Goal: Information Seeking & Learning: Find specific fact

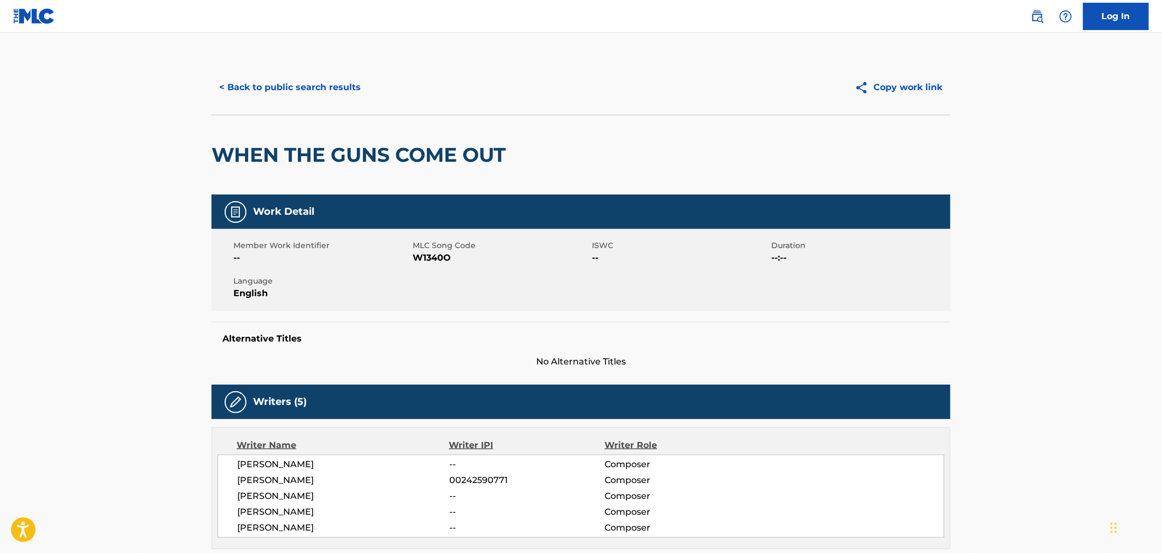
click at [310, 78] on button "< Back to public search results" at bounding box center [290, 87] width 157 height 27
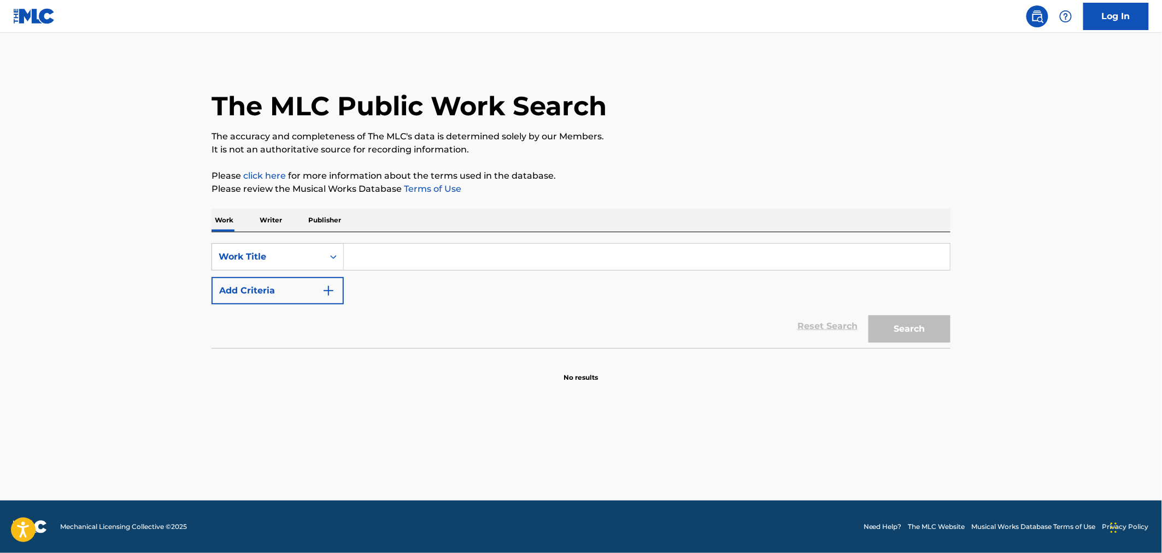
click at [442, 247] on input "Search Form" at bounding box center [647, 257] width 606 height 26
type input "W"
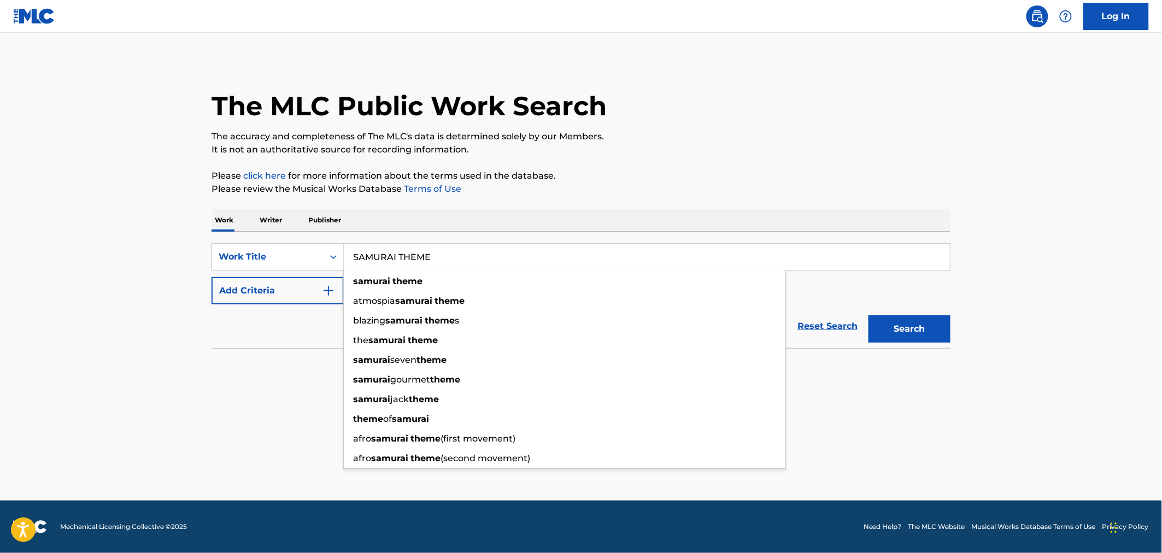
type input "SAMURAI THEME"
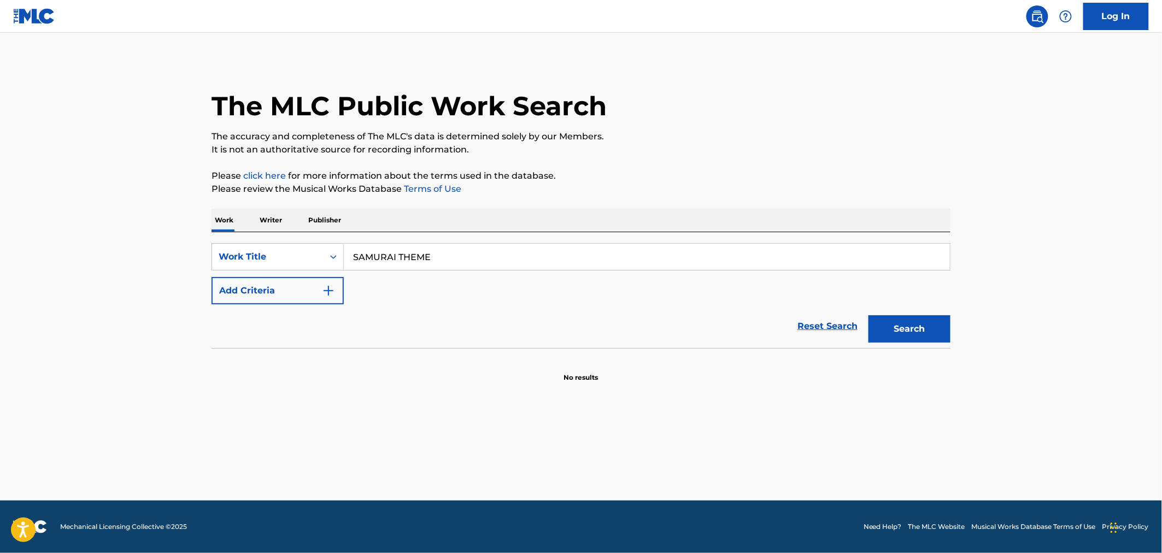
click at [319, 284] on button "Add Criteria" at bounding box center [278, 290] width 132 height 27
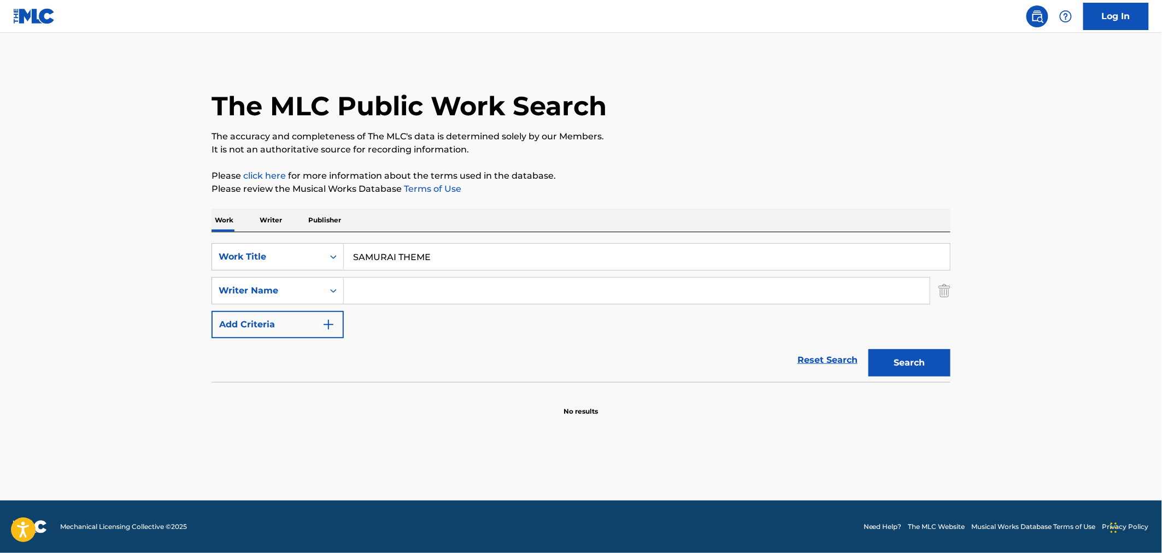
click at [413, 296] on input "Search Form" at bounding box center [637, 291] width 586 height 26
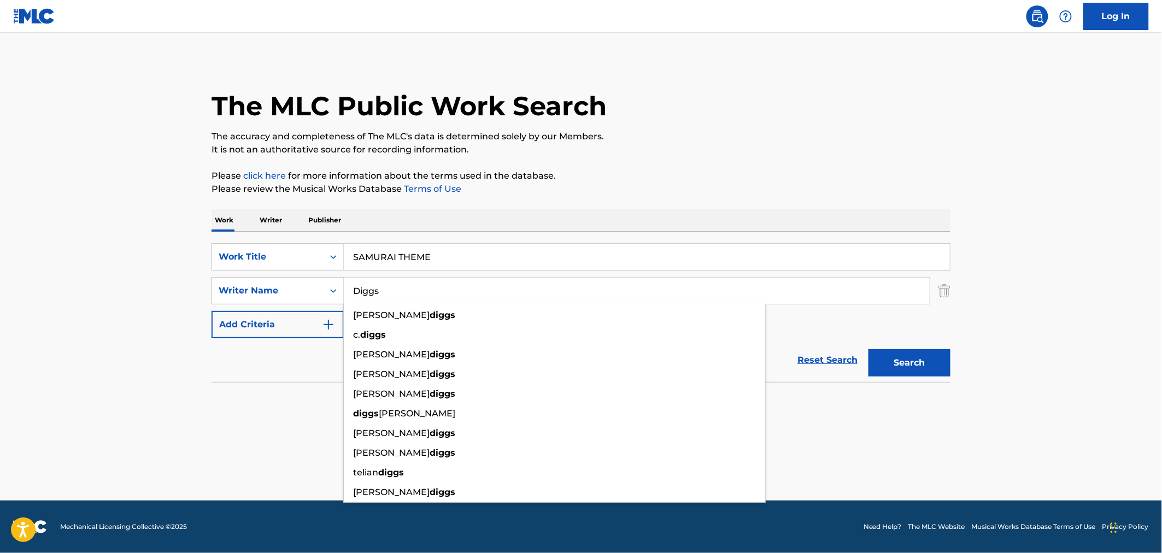
type input "Diggs"
click at [869, 349] on button "Search" at bounding box center [910, 362] width 82 height 27
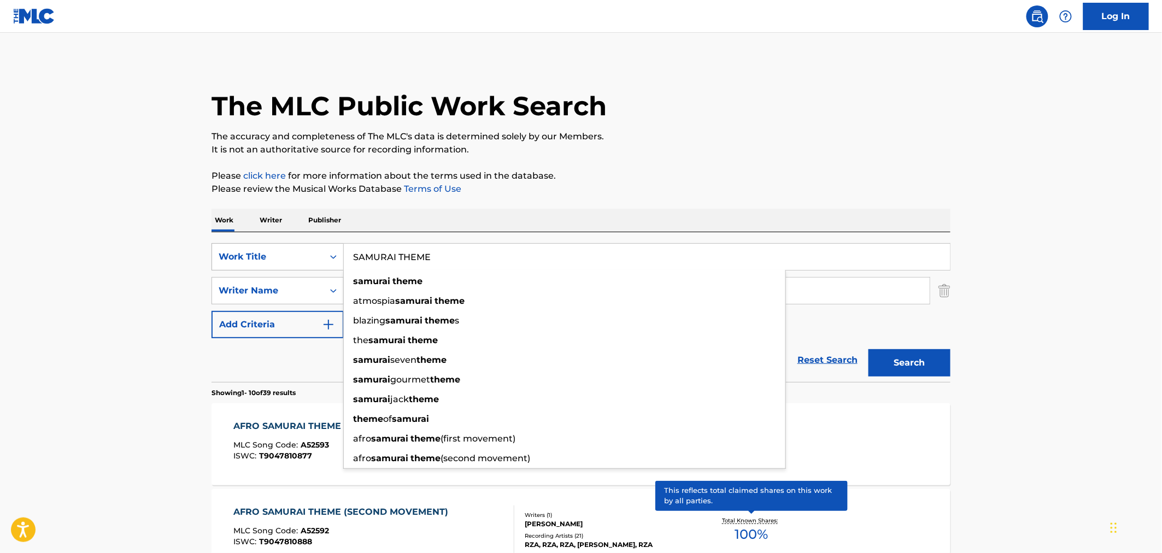
drag, startPoint x: 484, startPoint y: 261, endPoint x: 326, endPoint y: 255, distance: 158.1
click at [326, 255] on div "SearchWithCriteria21091ce7-0113-45f1-ae1c-48bd203e38ec Work Title SAMURAI THEME…" at bounding box center [581, 256] width 739 height 27
paste input "IAN INTRO"
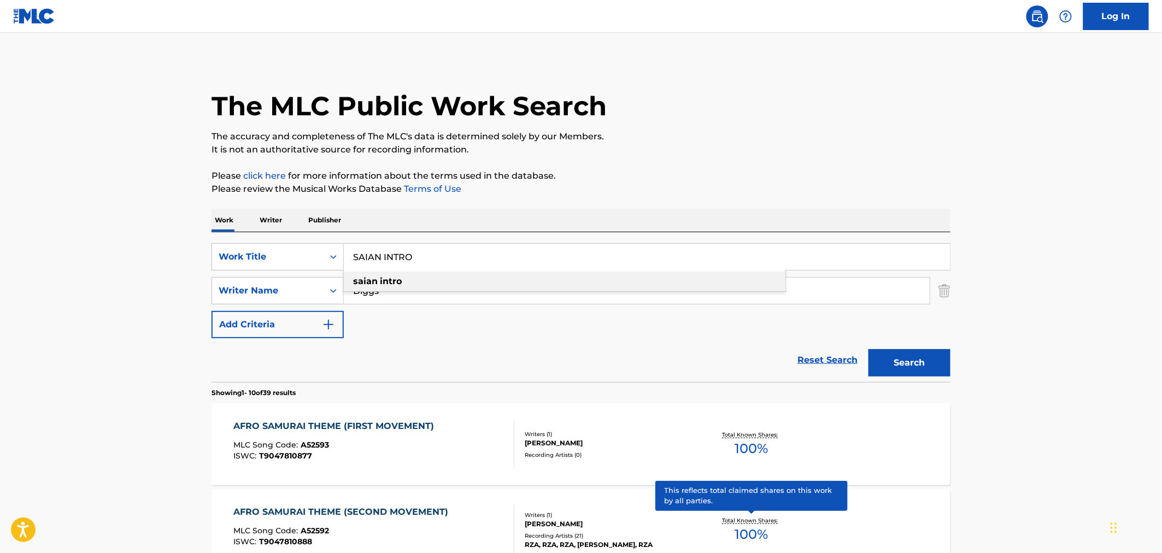
click at [476, 273] on div "saian intro" at bounding box center [565, 282] width 442 height 20
type input "saian intro"
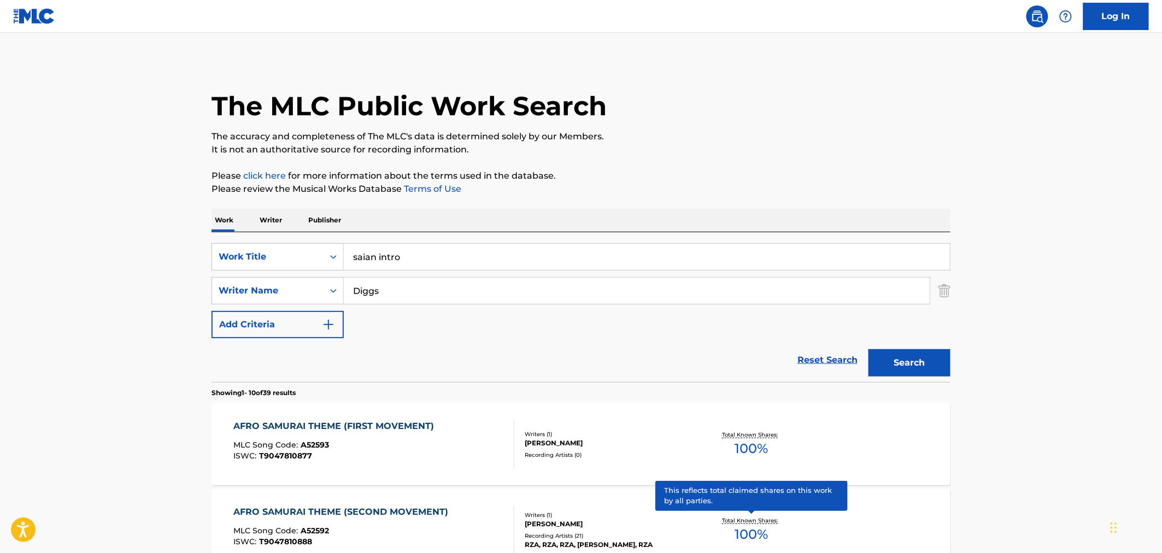
click at [887, 359] on button "Search" at bounding box center [910, 362] width 82 height 27
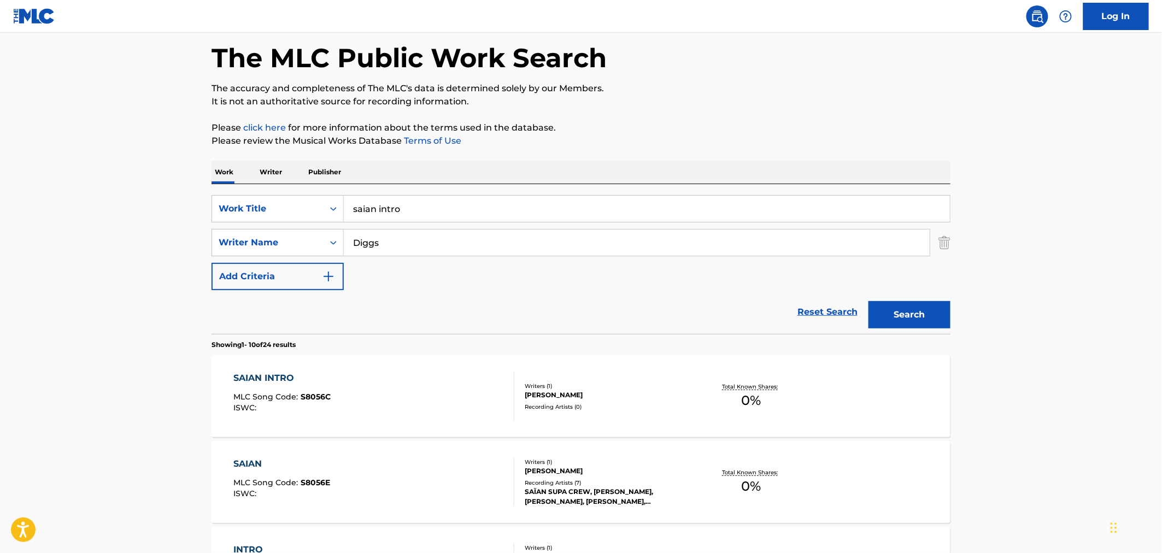
scroll to position [121, 0]
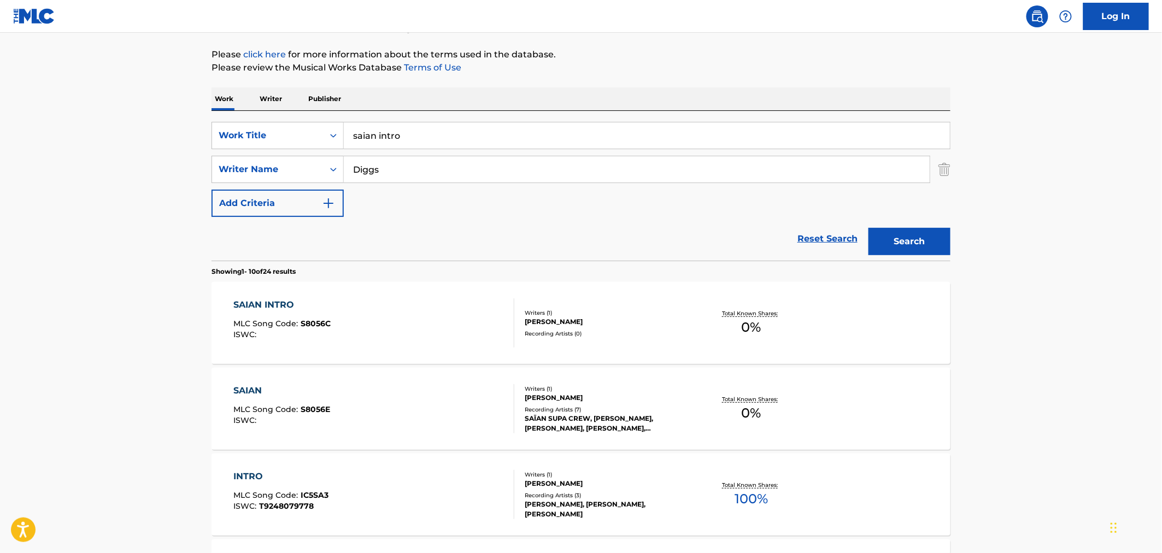
click at [491, 397] on div "SAIAN MLC Song Code : S8056E ISWC :" at bounding box center [374, 408] width 281 height 49
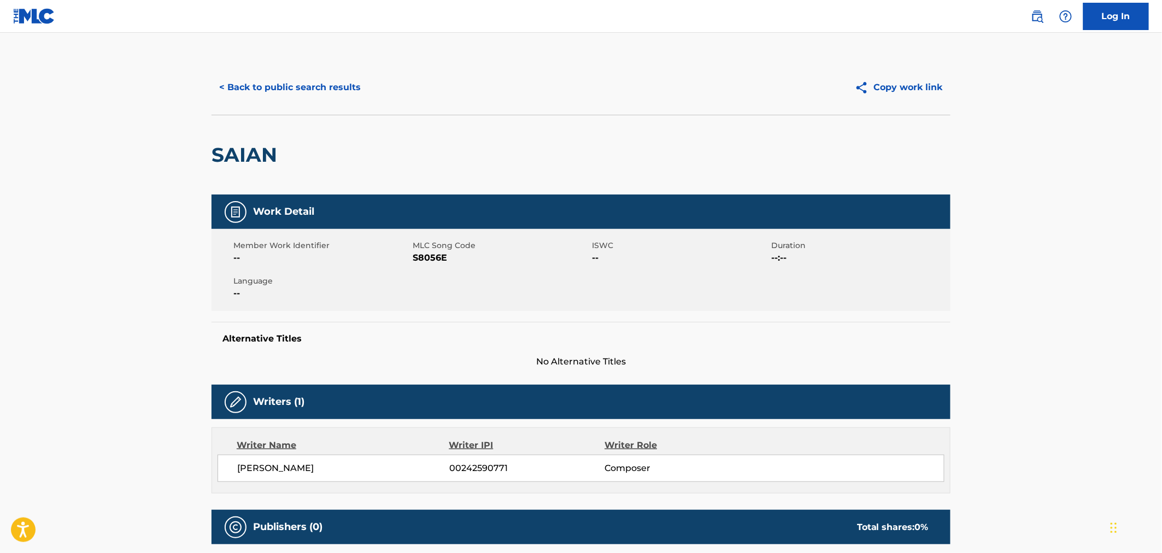
click at [248, 79] on button "< Back to public search results" at bounding box center [290, 87] width 157 height 27
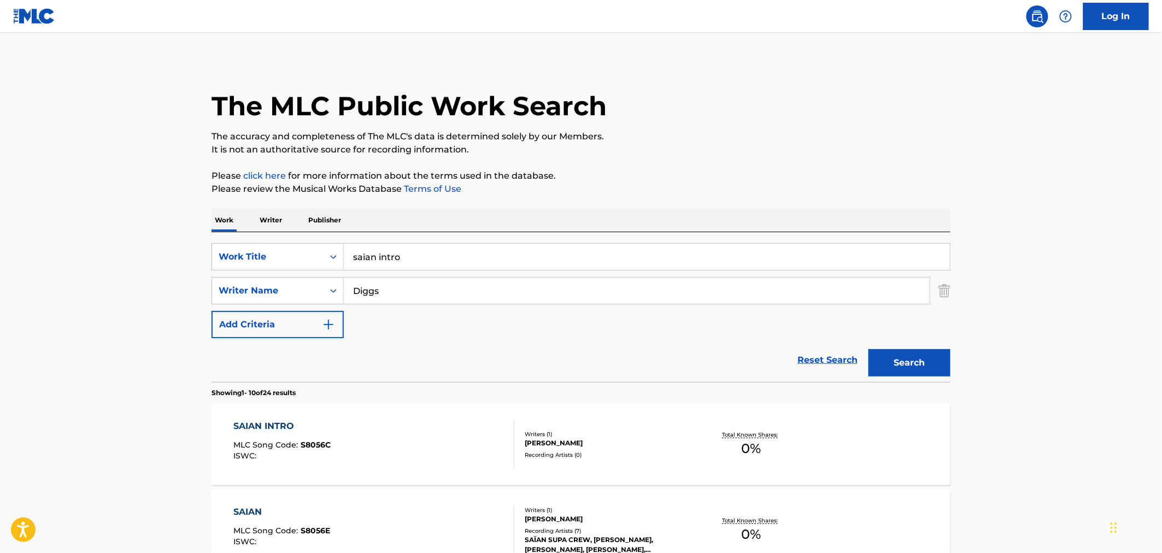
scroll to position [121, 0]
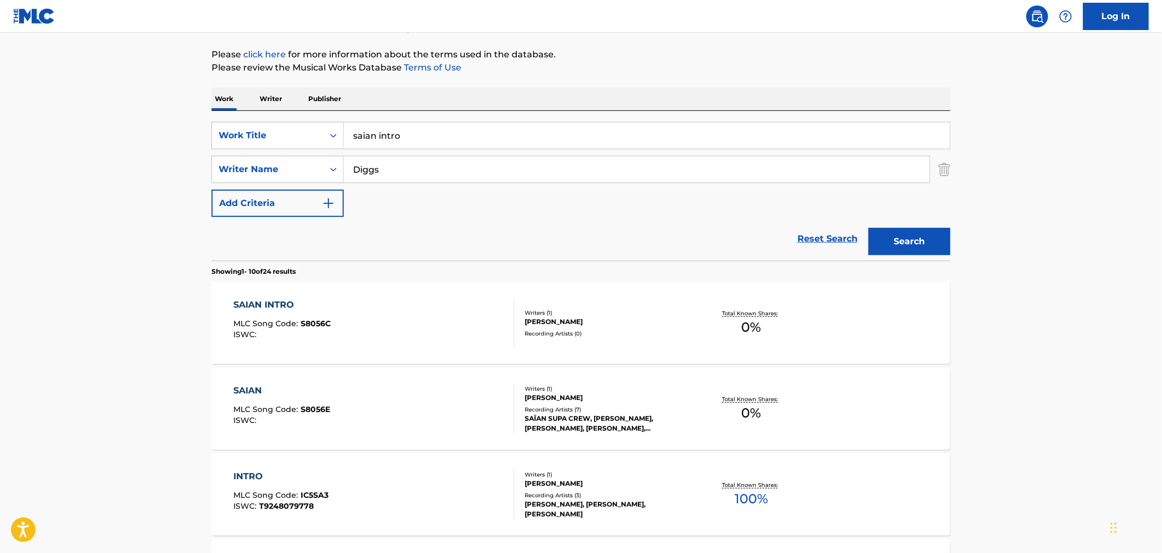
click at [386, 315] on div "SAIAN INTRO MLC Song Code : S8056C ISWC :" at bounding box center [374, 322] width 281 height 49
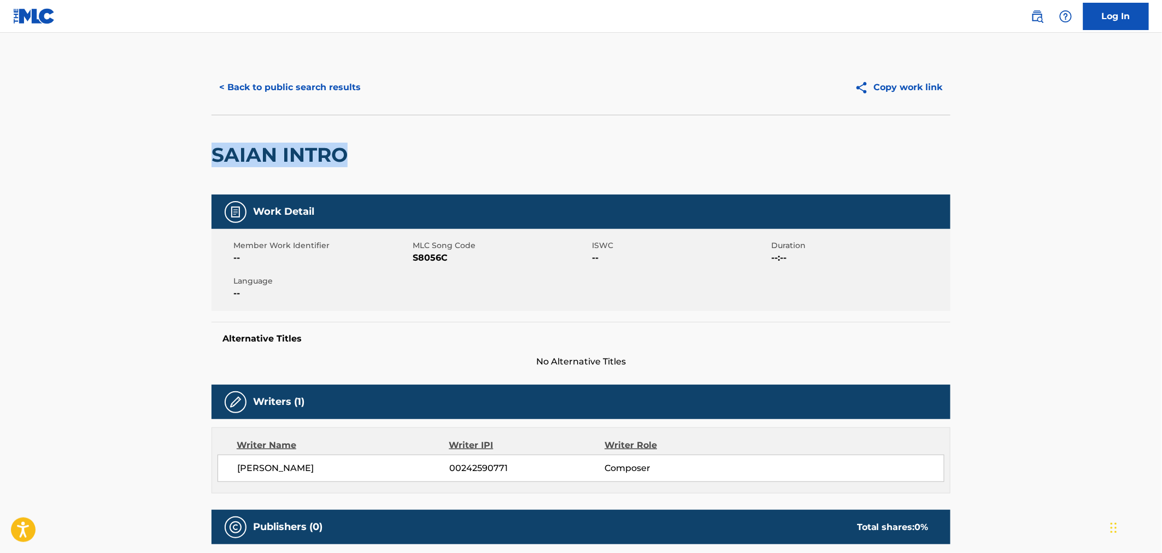
drag, startPoint x: 368, startPoint y: 154, endPoint x: 214, endPoint y: 150, distance: 154.2
click at [214, 150] on div "SAIAN INTRO" at bounding box center [581, 155] width 739 height 80
copy h2 "SAIAN INTRO"
click at [421, 259] on span "S8056C" at bounding box center [501, 257] width 177 height 13
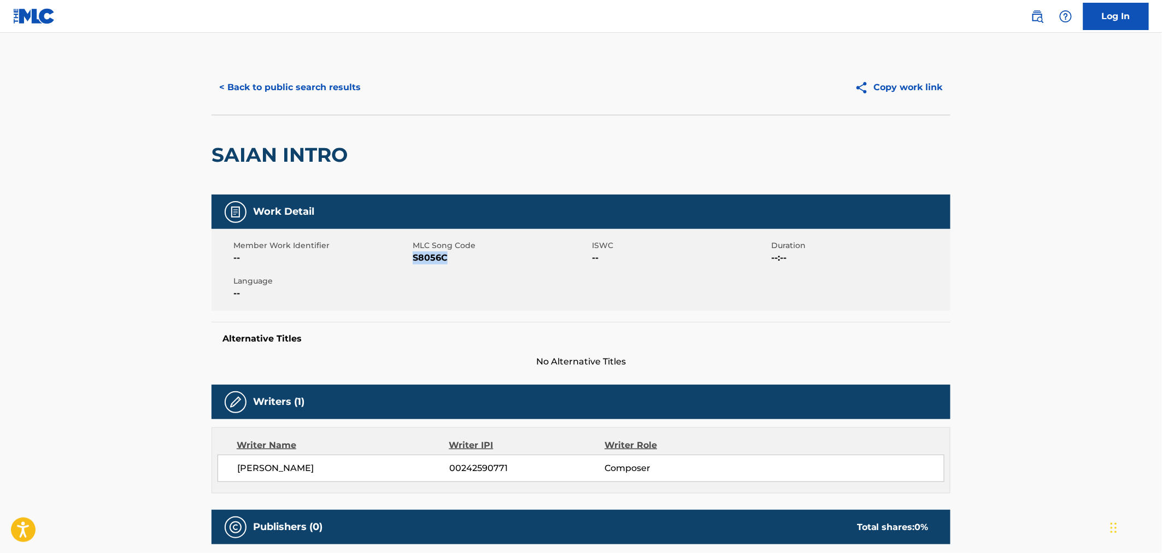
click at [307, 85] on button "< Back to public search results" at bounding box center [290, 87] width 157 height 27
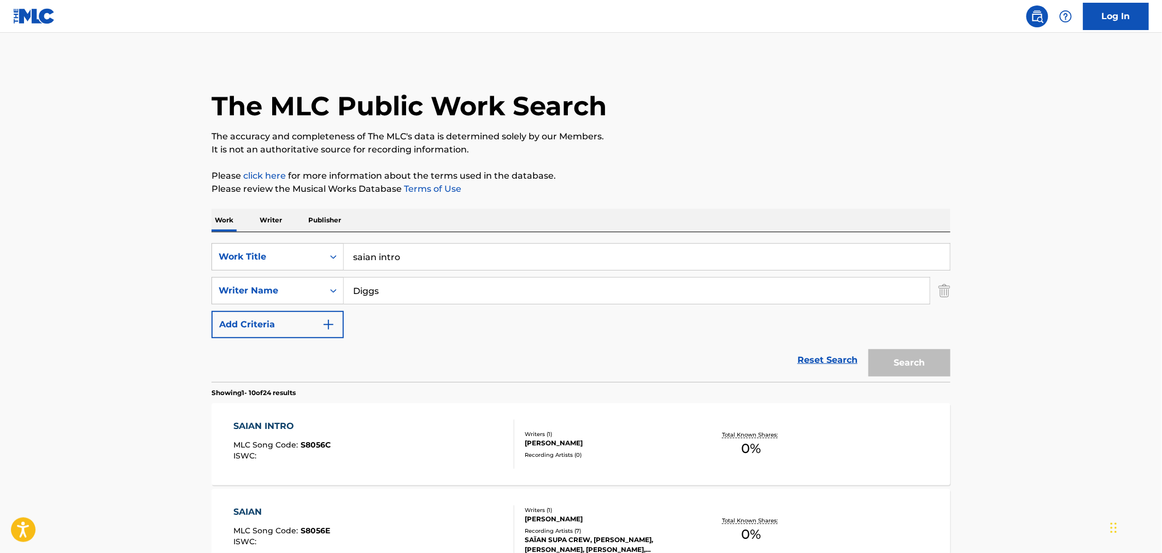
scroll to position [121, 0]
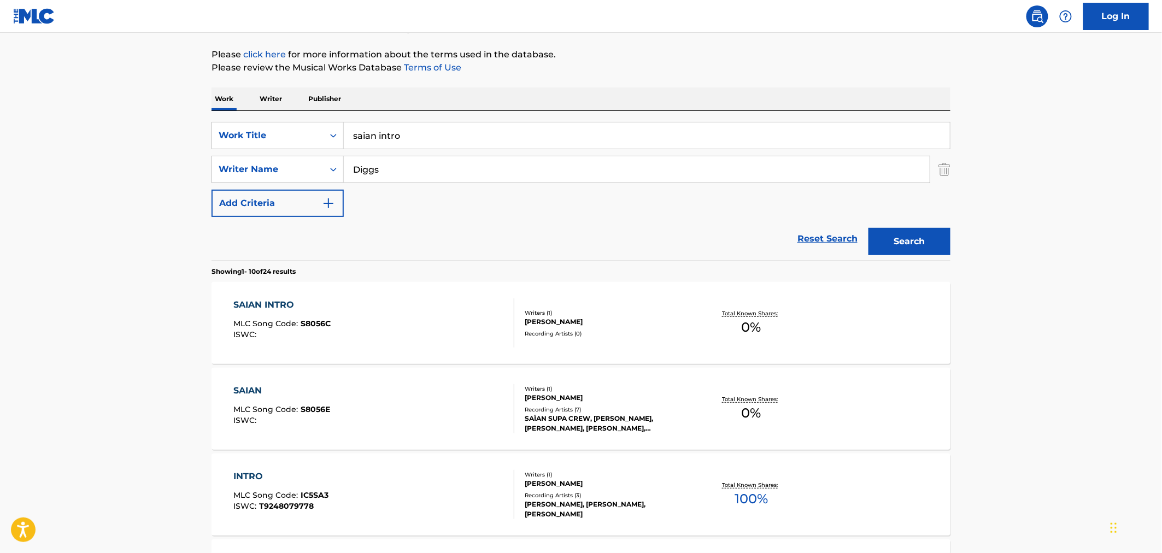
click at [375, 389] on div "SAIAN MLC Song Code : S8056E ISWC :" at bounding box center [374, 408] width 281 height 49
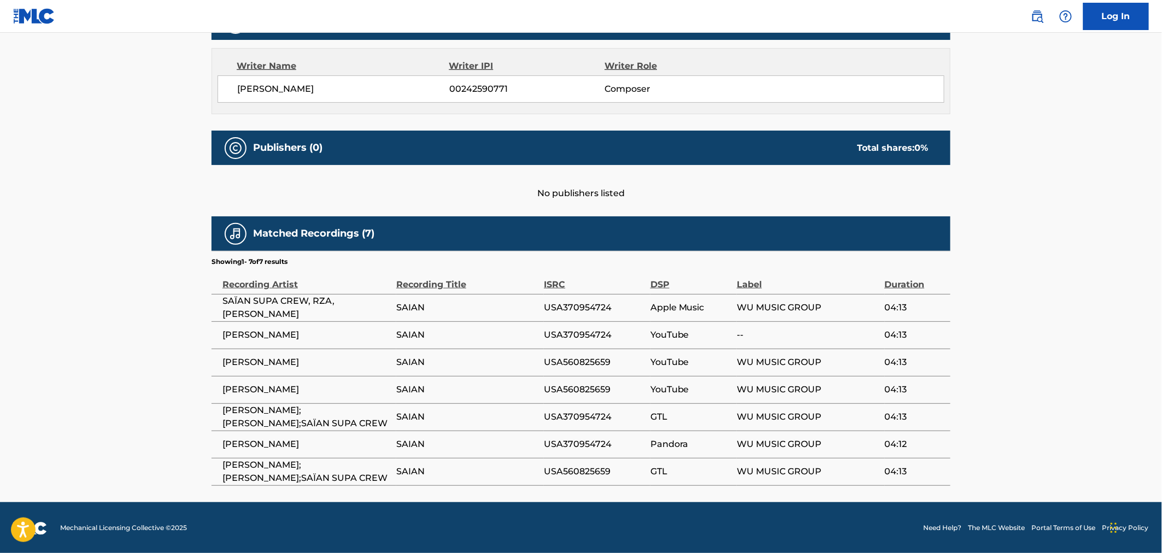
scroll to position [380, 0]
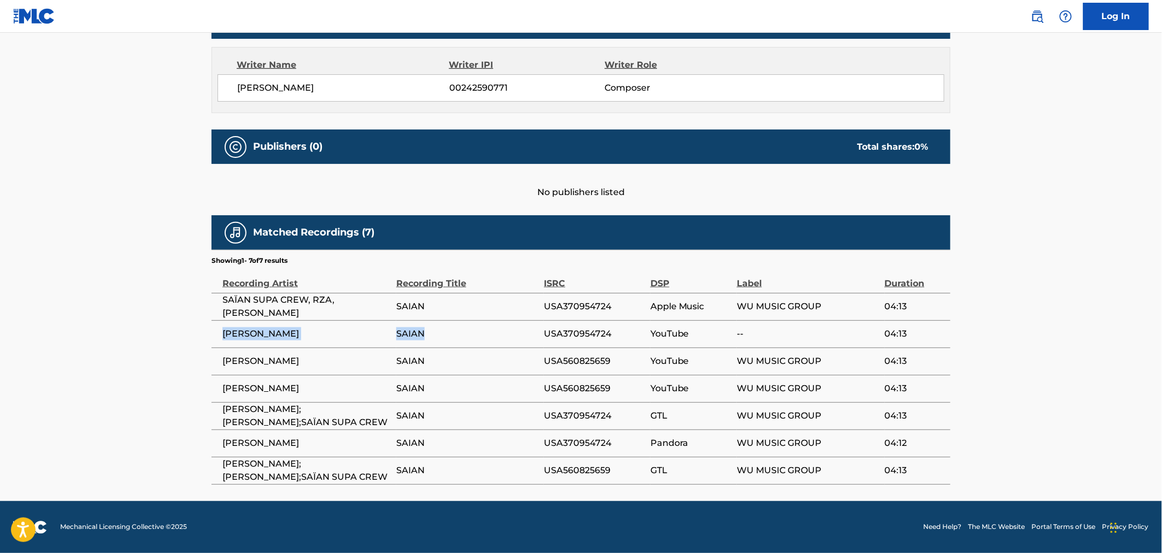
drag, startPoint x: 219, startPoint y: 332, endPoint x: 437, endPoint y: 330, distance: 218.7
click at [437, 330] on tr "GHOSTFACE KILLAH SAIAN USA370954724 YouTube -- 04:13" at bounding box center [581, 333] width 739 height 27
copy tr "GHOSTFACE KILLAH SAIAN"
click at [583, 305] on span "USA370954724" at bounding box center [594, 306] width 101 height 13
click at [600, 337] on span "USA370954724" at bounding box center [594, 333] width 101 height 13
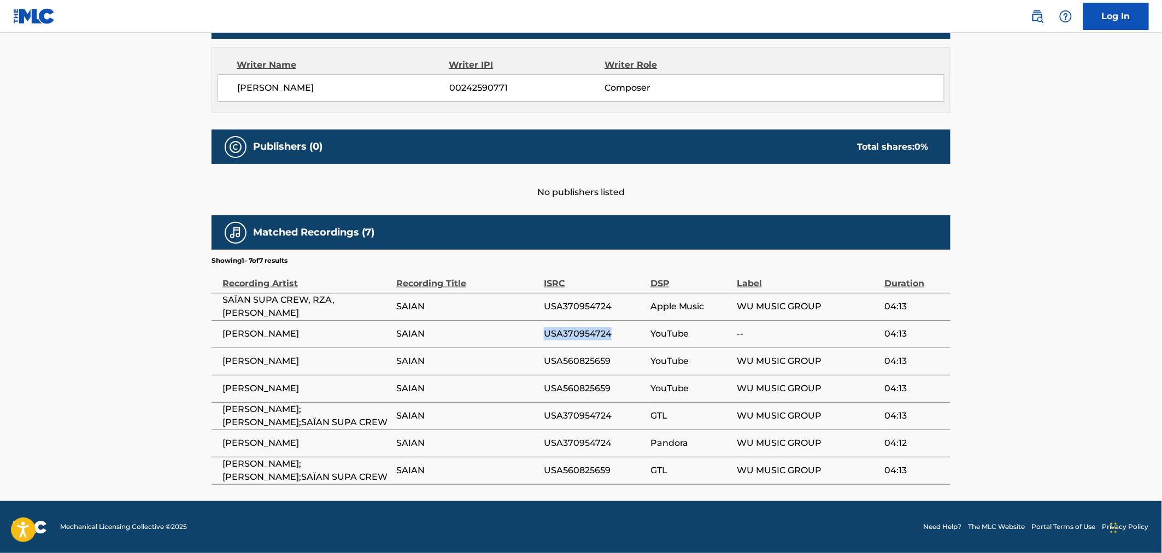
click at [600, 337] on span "USA370954724" at bounding box center [594, 333] width 101 height 13
click at [603, 303] on span "USA370954724" at bounding box center [594, 306] width 101 height 13
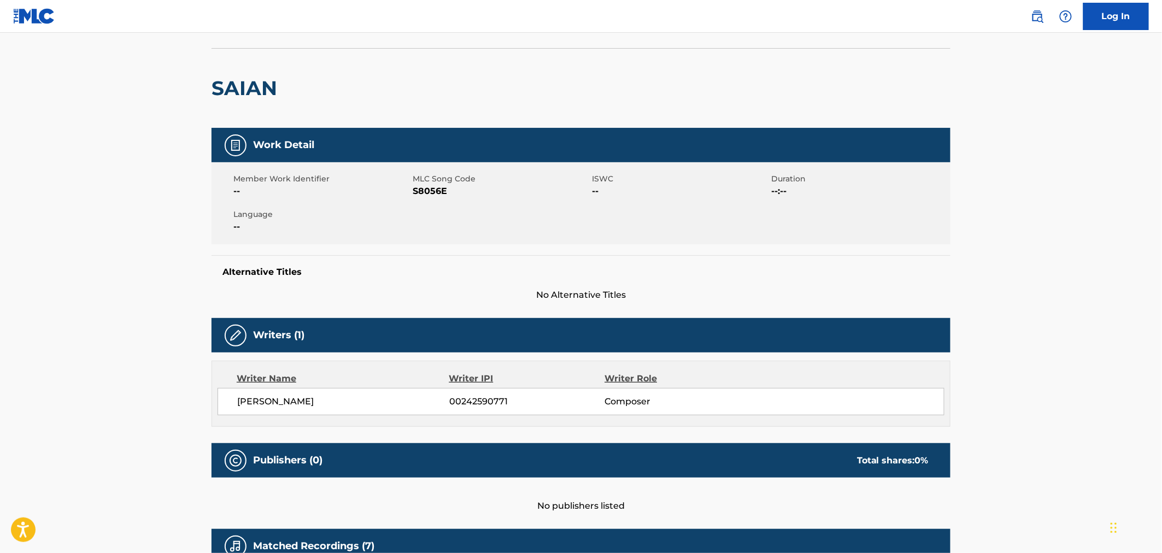
scroll to position [0, 0]
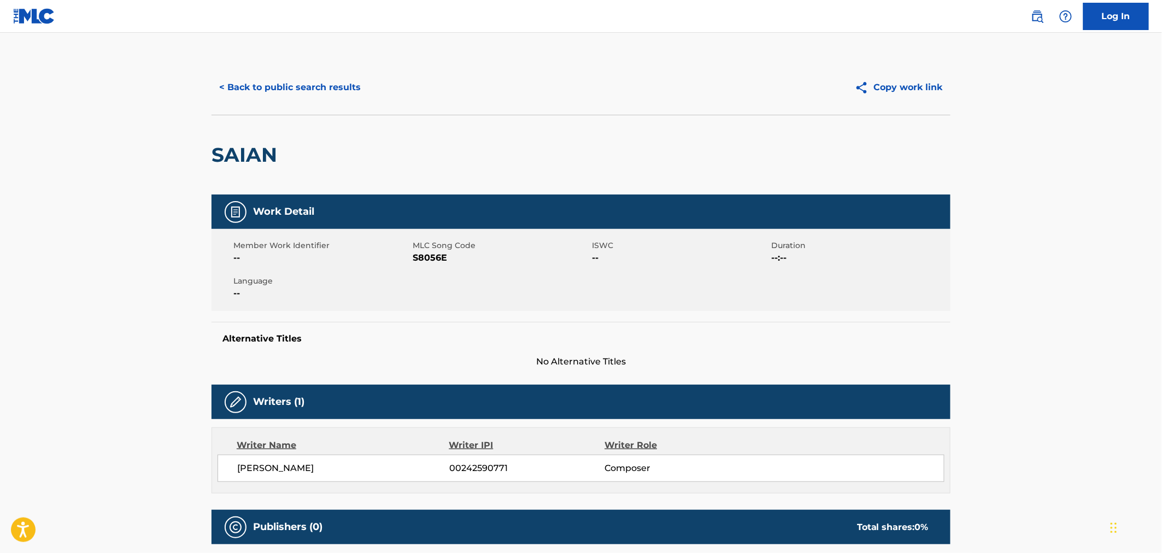
click at [282, 96] on button "< Back to public search results" at bounding box center [290, 87] width 157 height 27
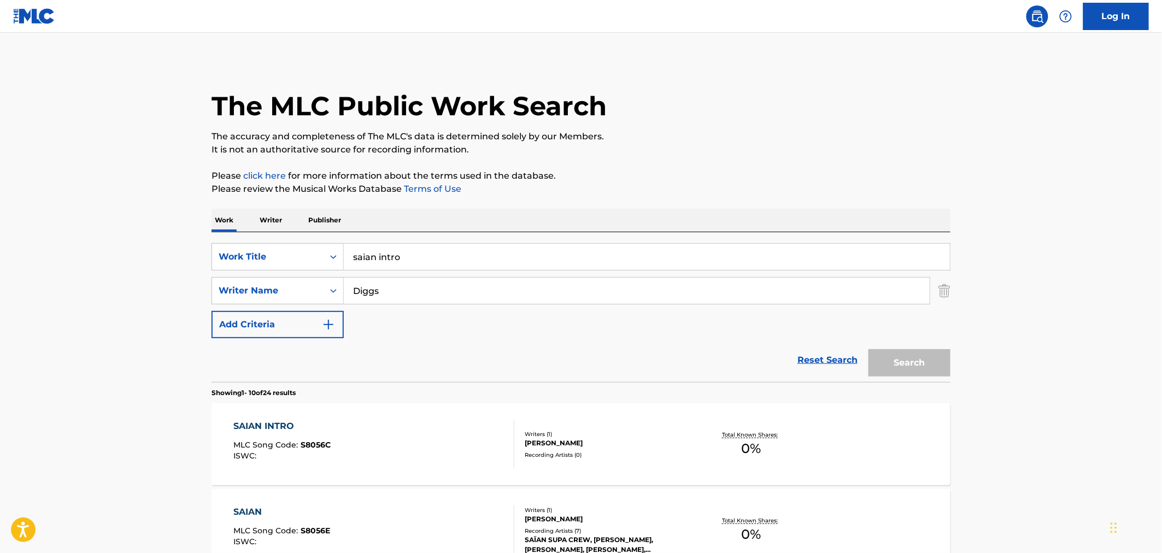
scroll to position [121, 0]
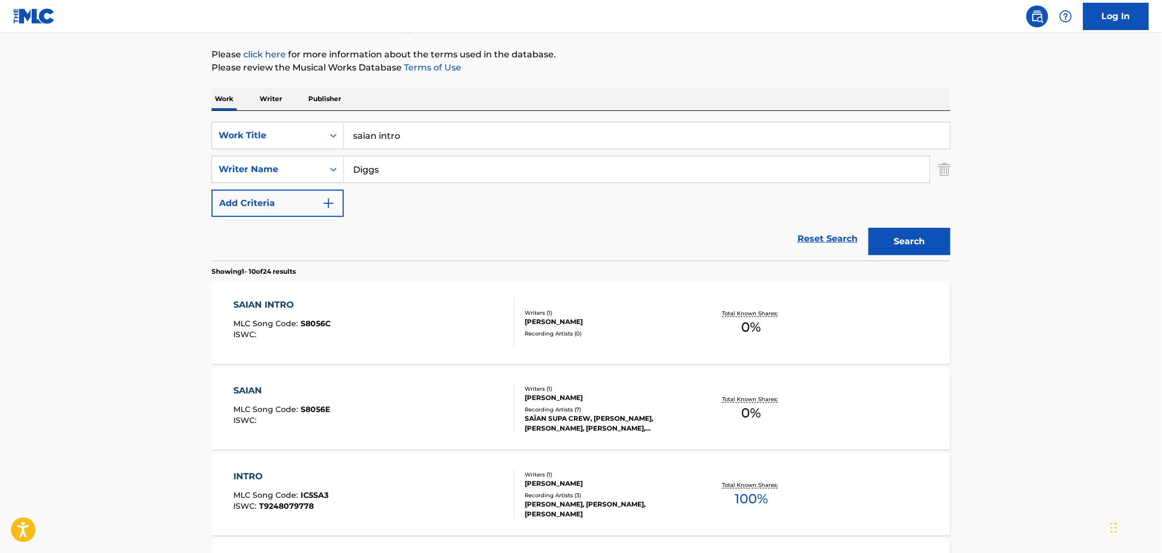
click at [499, 309] on div "SAIAN INTRO MLC Song Code : S8056C ISWC :" at bounding box center [374, 322] width 281 height 49
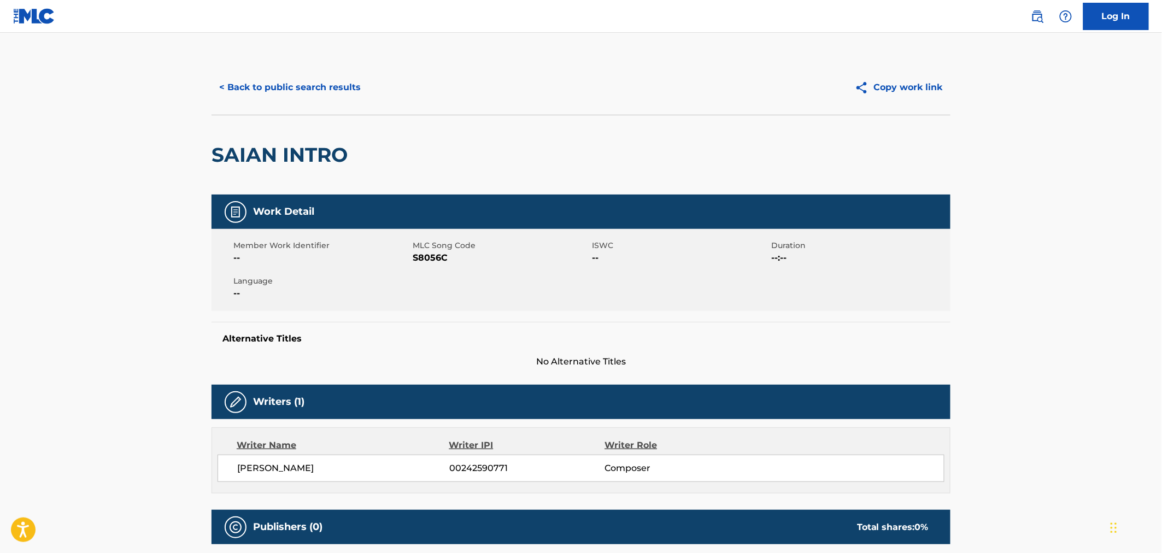
click at [434, 252] on span "S8056C" at bounding box center [501, 257] width 177 height 13
copy span "S8056C"
click at [304, 84] on button "< Back to public search results" at bounding box center [290, 87] width 157 height 27
